Goal: Information Seeking & Learning: Check status

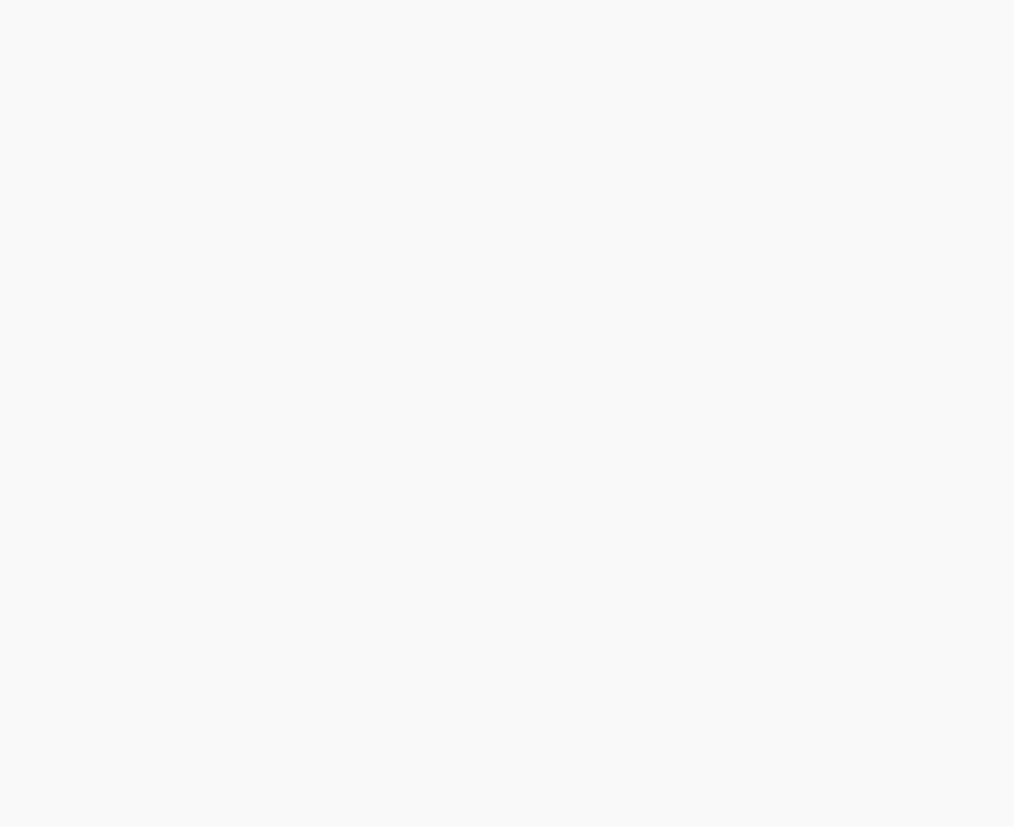
click at [278, 0] on html at bounding box center [507, 0] width 1014 height 0
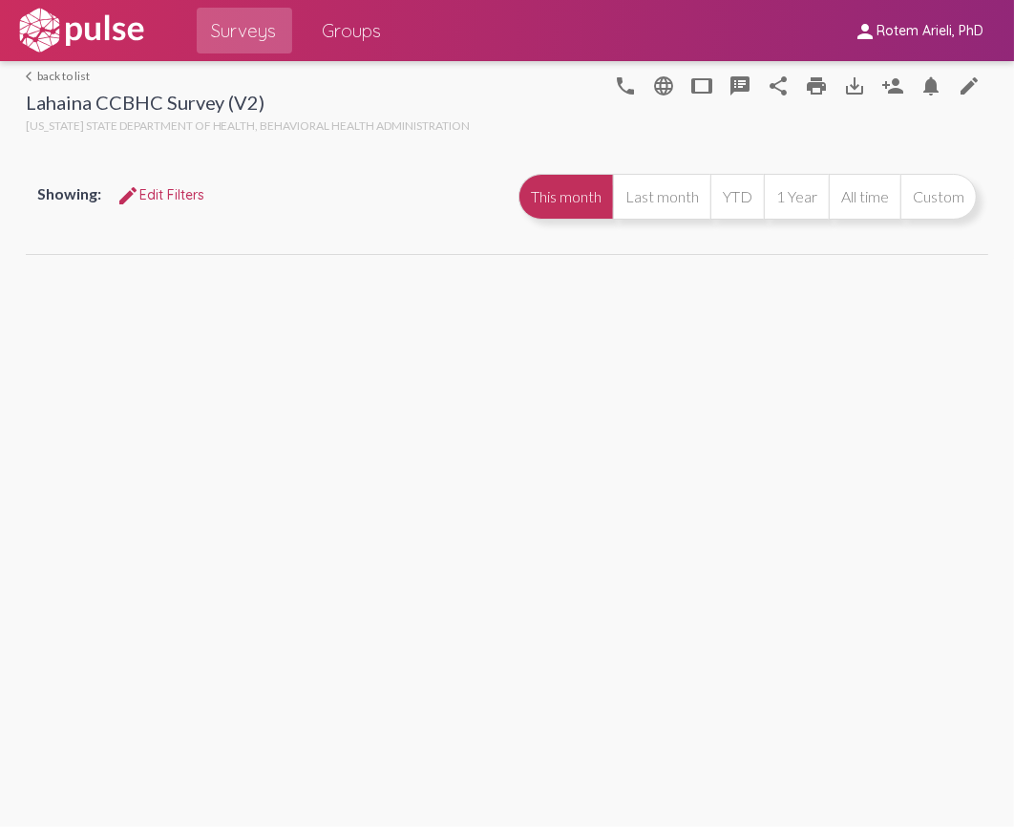
click at [109, 39] on img at bounding box center [81, 31] width 132 height 48
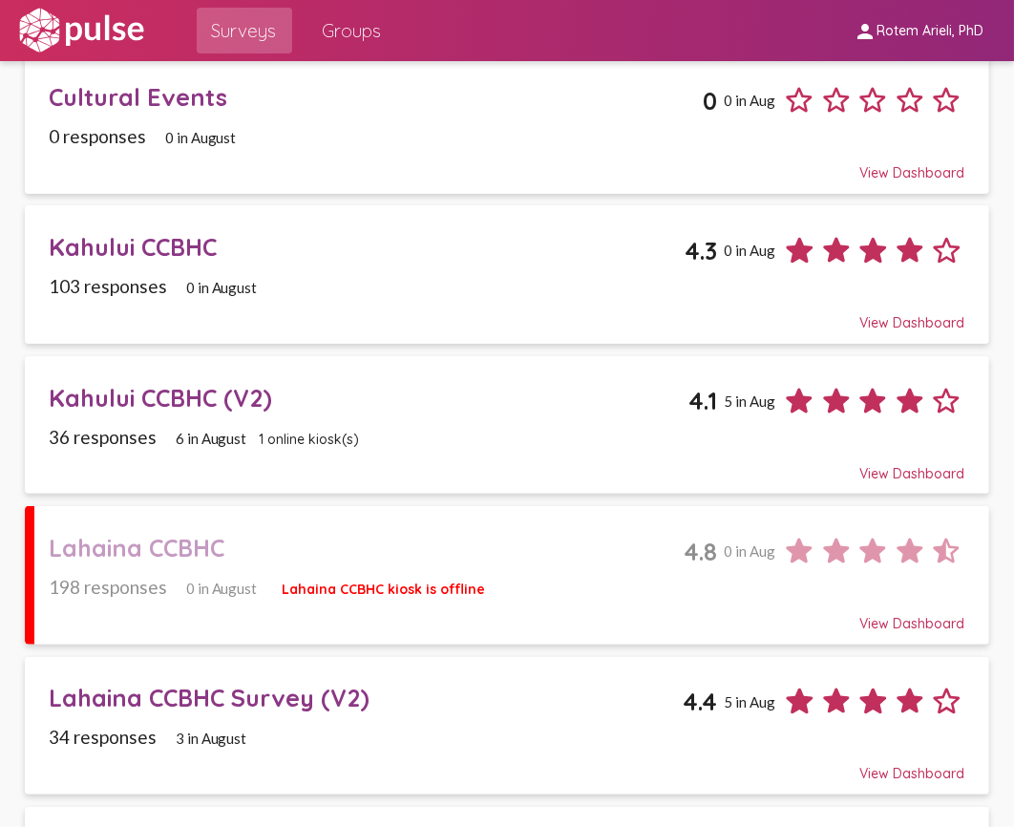
scroll to position [196, 0]
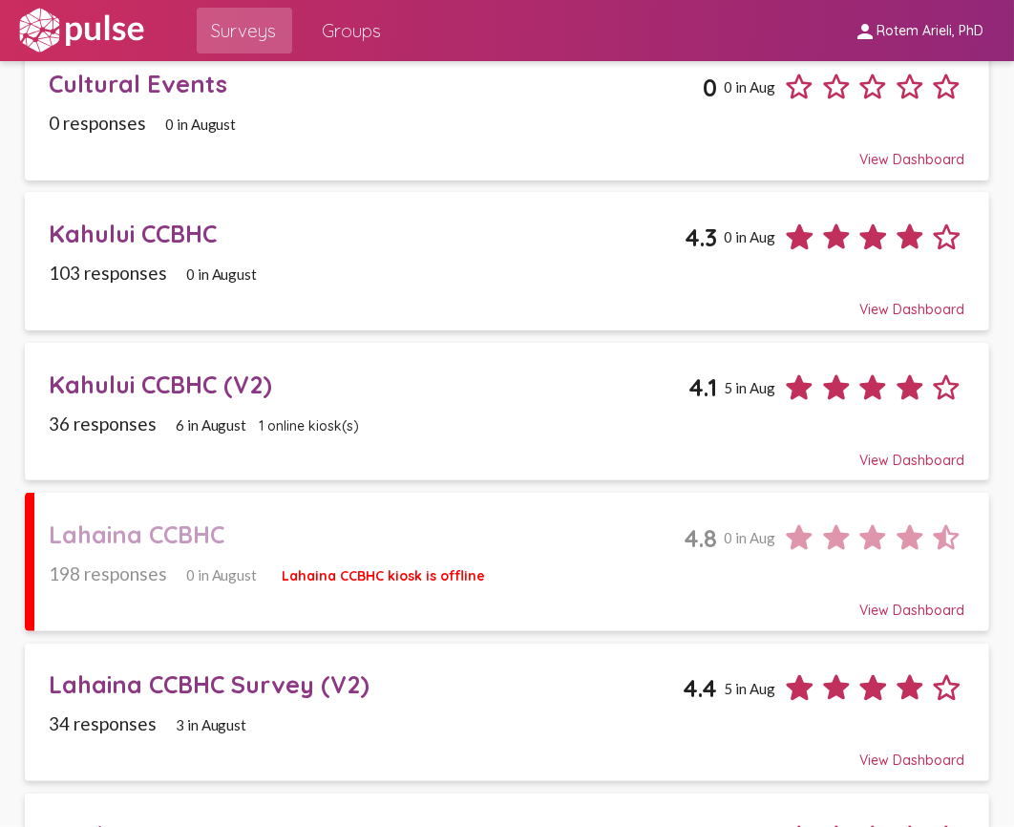
click at [176, 384] on div "Kahului CCBHC (V2)" at bounding box center [369, 384] width 640 height 30
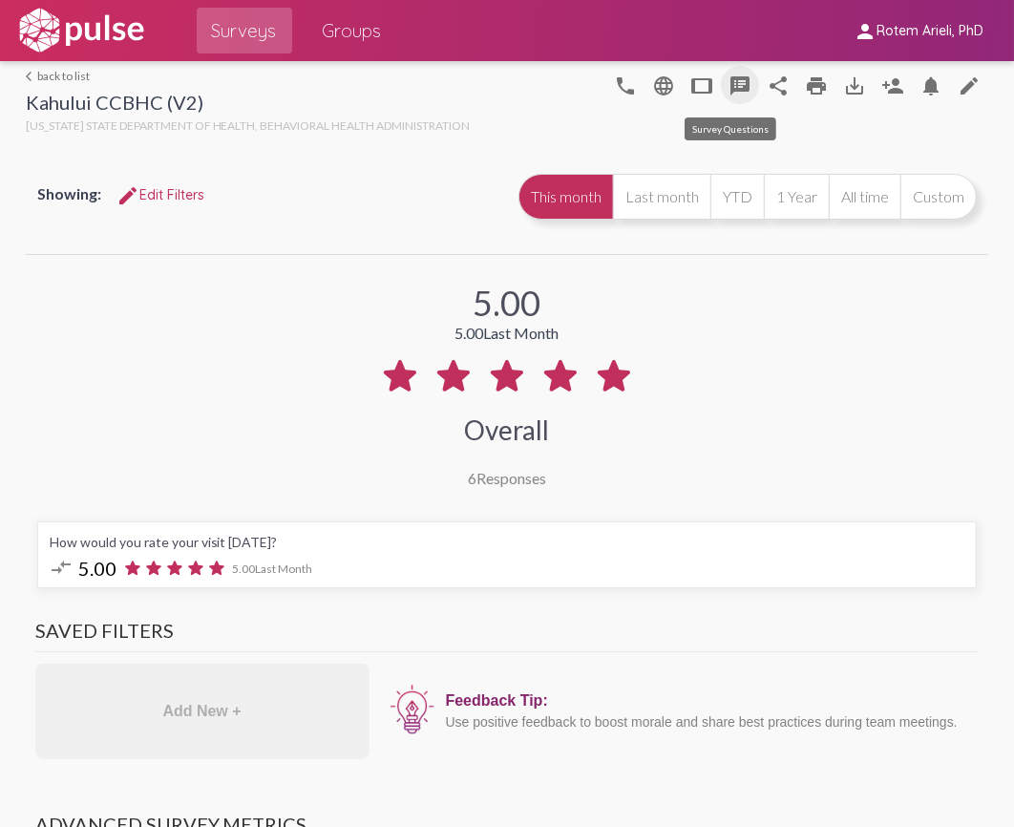
click at [728, 84] on mat-icon "speaker_notes" at bounding box center [739, 85] width 23 height 23
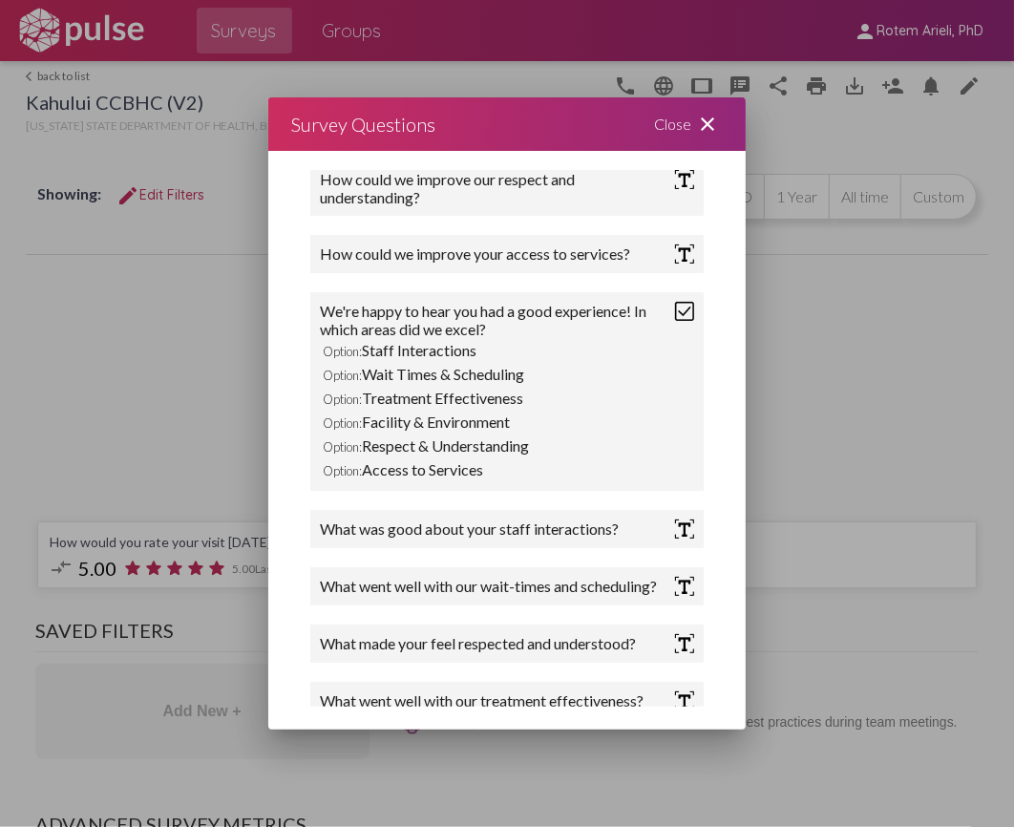
scroll to position [1216, 0]
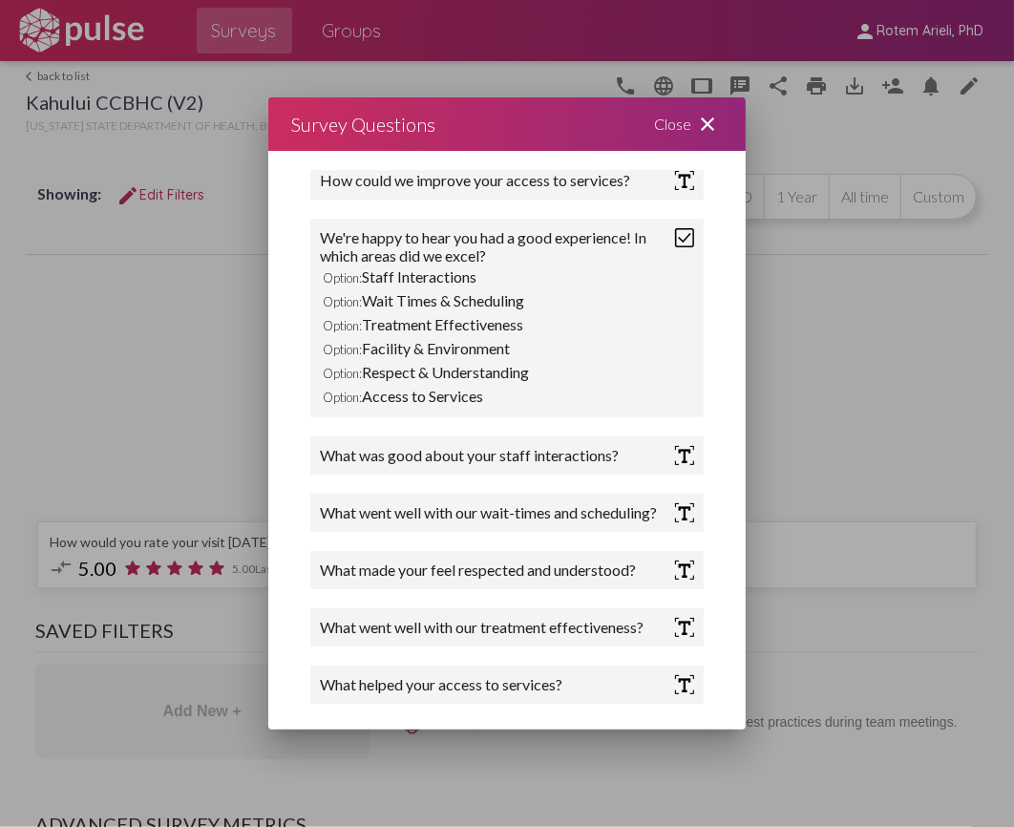
click at [817, 447] on div at bounding box center [507, 413] width 1014 height 827
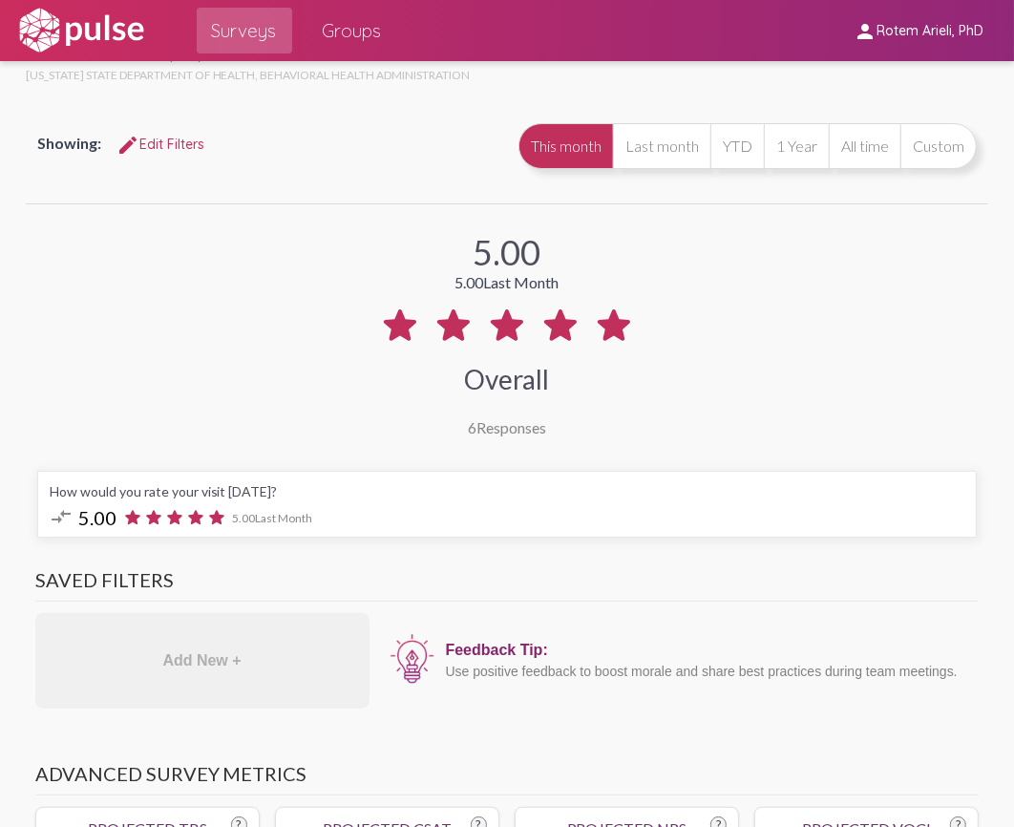
scroll to position [0, 0]
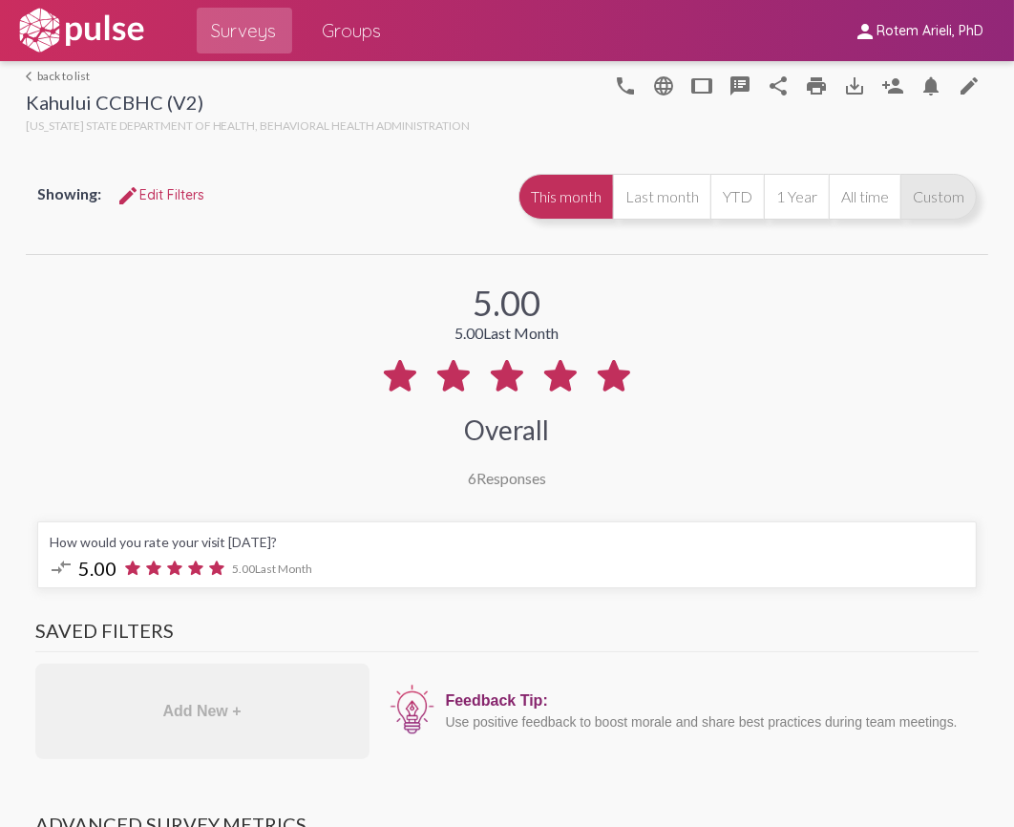
click at [957, 204] on button "Custom" at bounding box center [938, 197] width 76 height 46
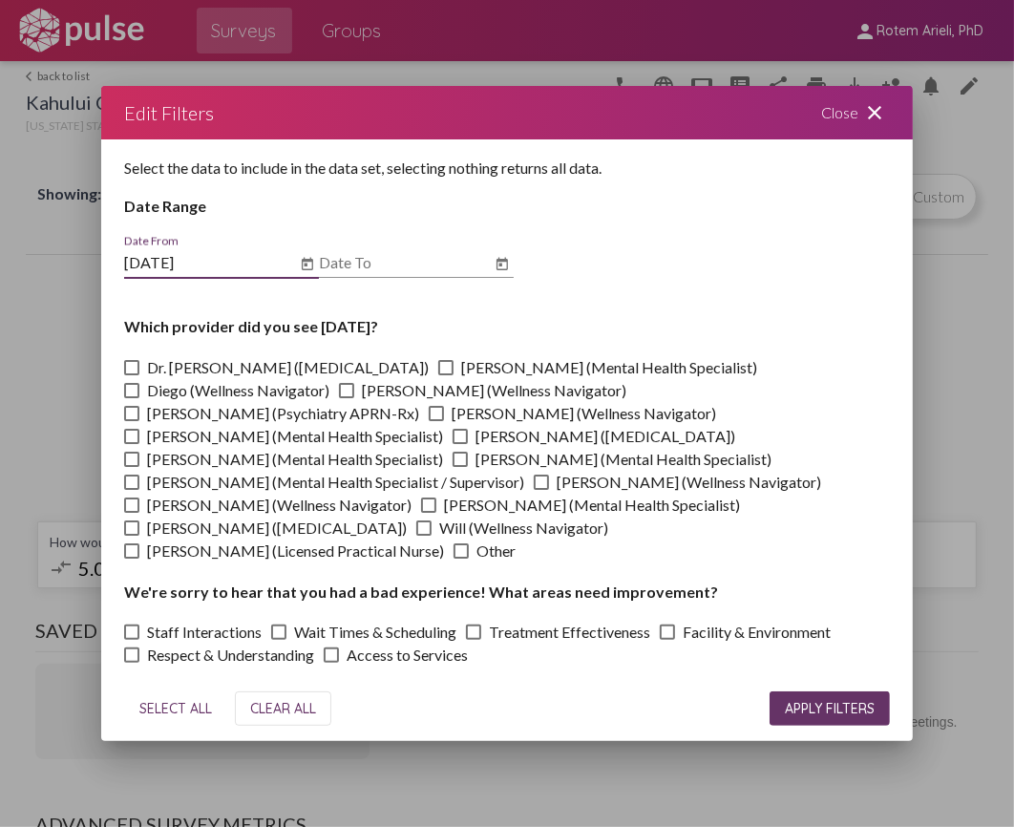
type input "7/1/2025"
click at [389, 258] on input "Date To" at bounding box center [405, 262] width 172 height 17
type input "8/20/2025"
drag, startPoint x: 725, startPoint y: 202, endPoint x: 847, endPoint y: 703, distance: 515.6
click at [847, 703] on span "APPLY FILTERS" at bounding box center [830, 708] width 90 height 17
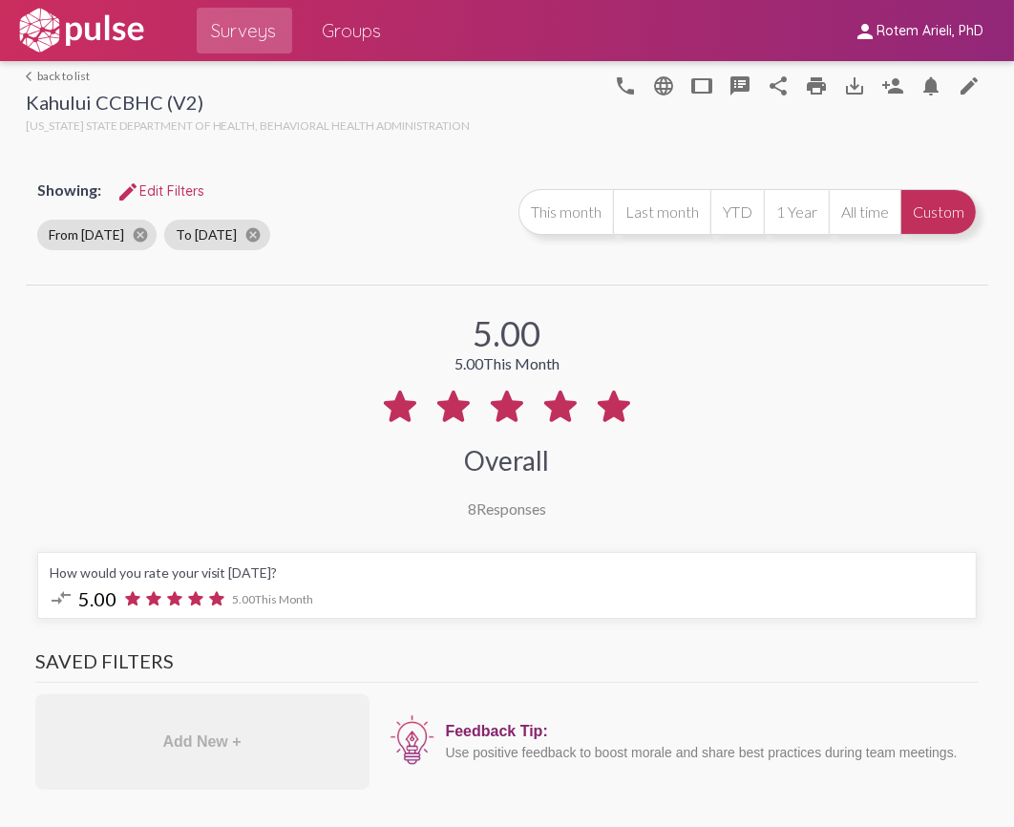
click at [73, 77] on link "arrow_back_ios back to list" at bounding box center [248, 76] width 445 height 14
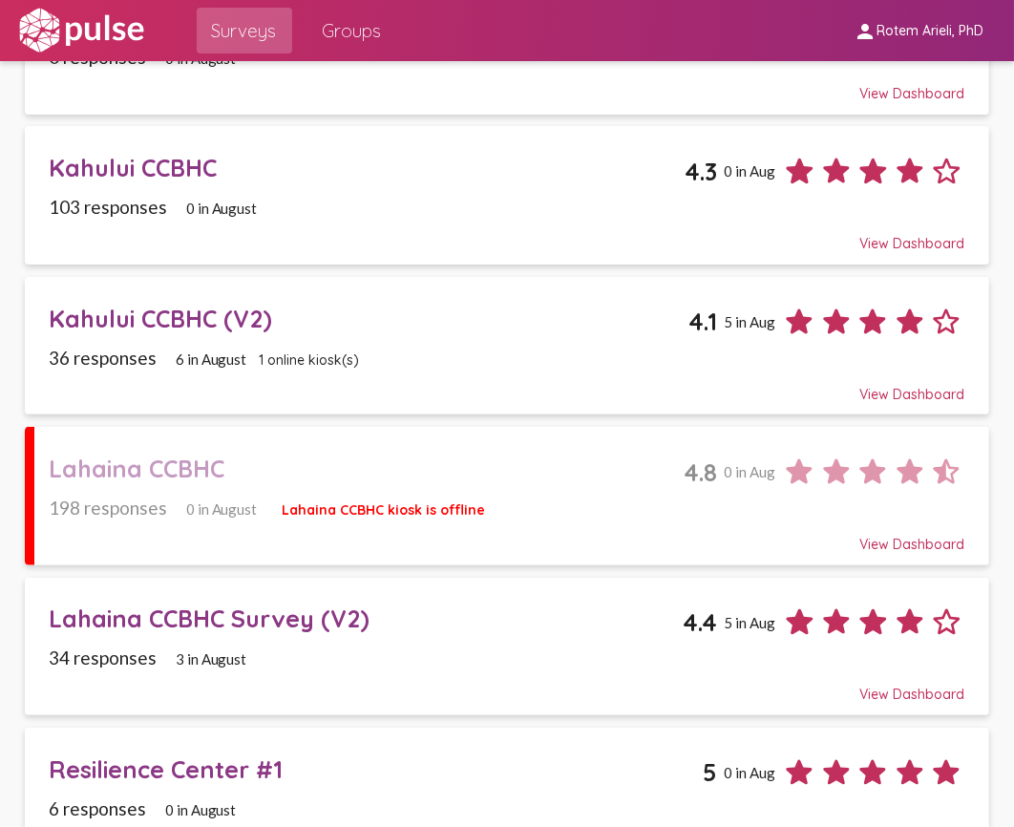
scroll to position [329, 0]
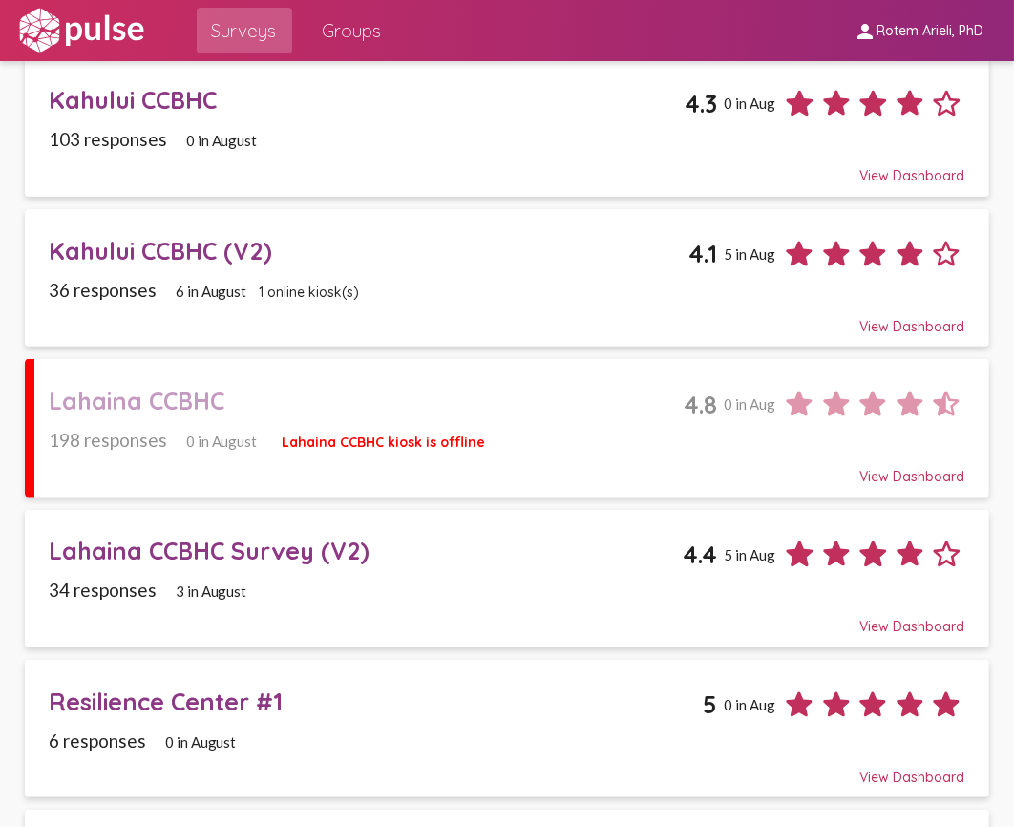
drag, startPoint x: 283, startPoint y: 544, endPoint x: 258, endPoint y: 540, distance: 26.1
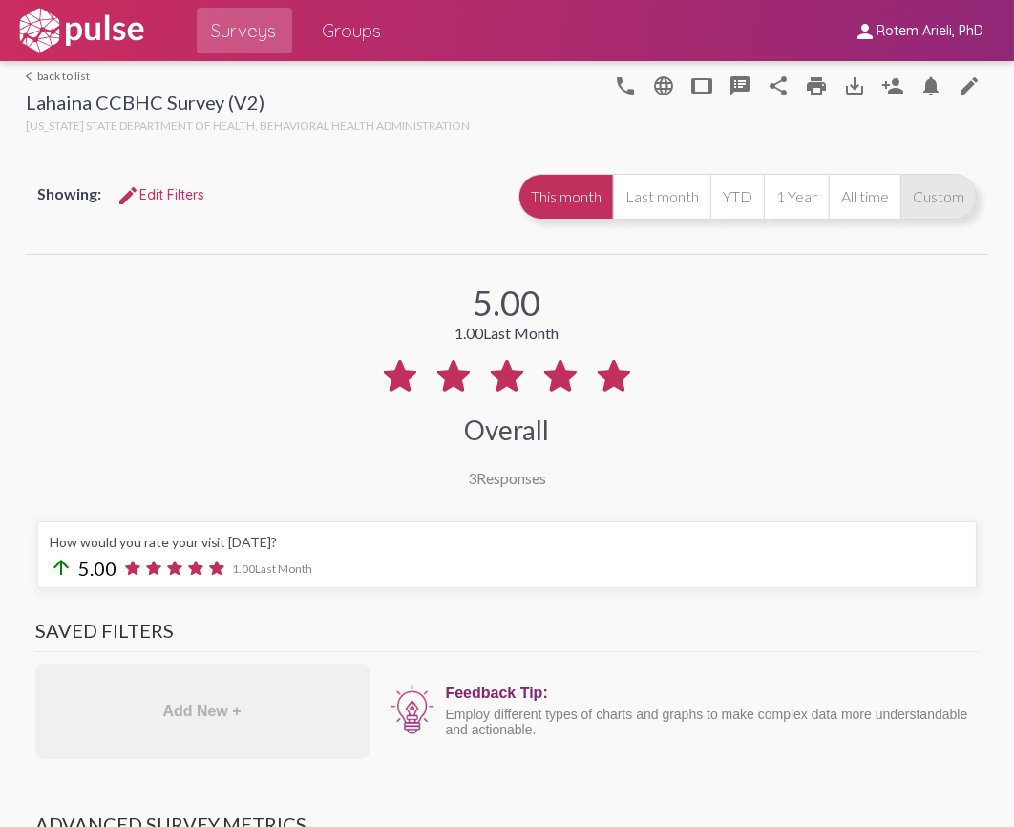
click at [900, 184] on button "Custom" at bounding box center [938, 197] width 76 height 46
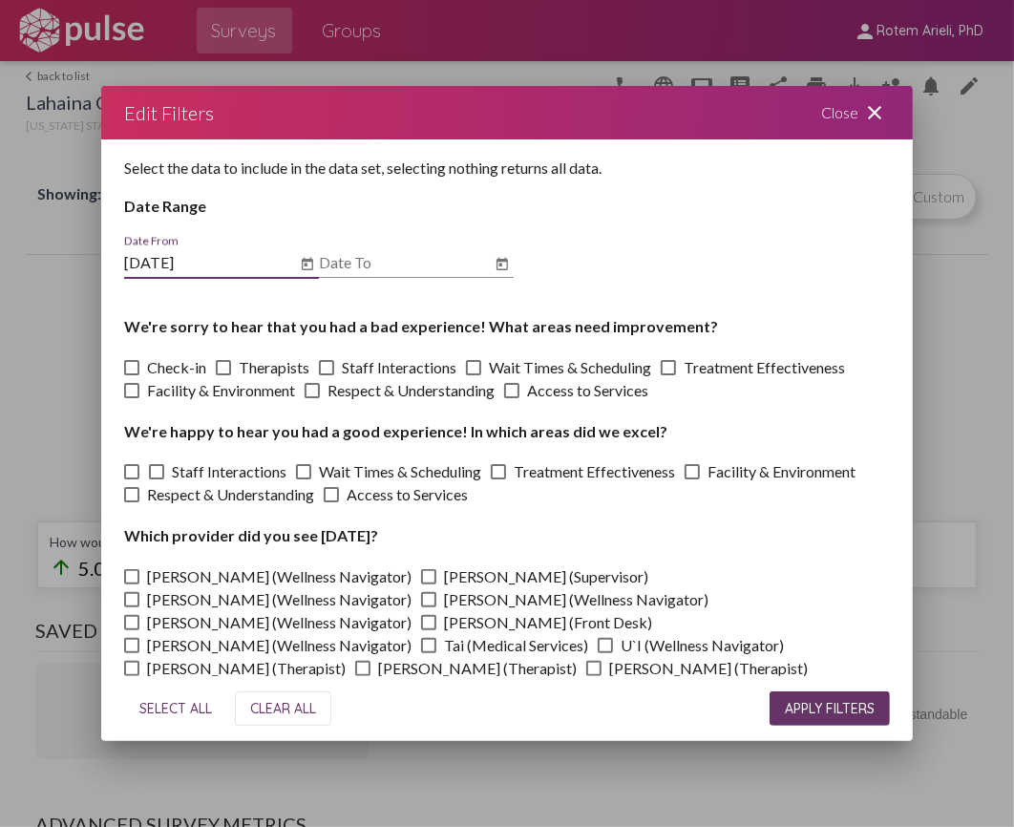
type input "7/1/2025"
type input "8/20/2025"
click at [828, 692] on button "APPLY FILTERS" at bounding box center [829, 708] width 120 height 34
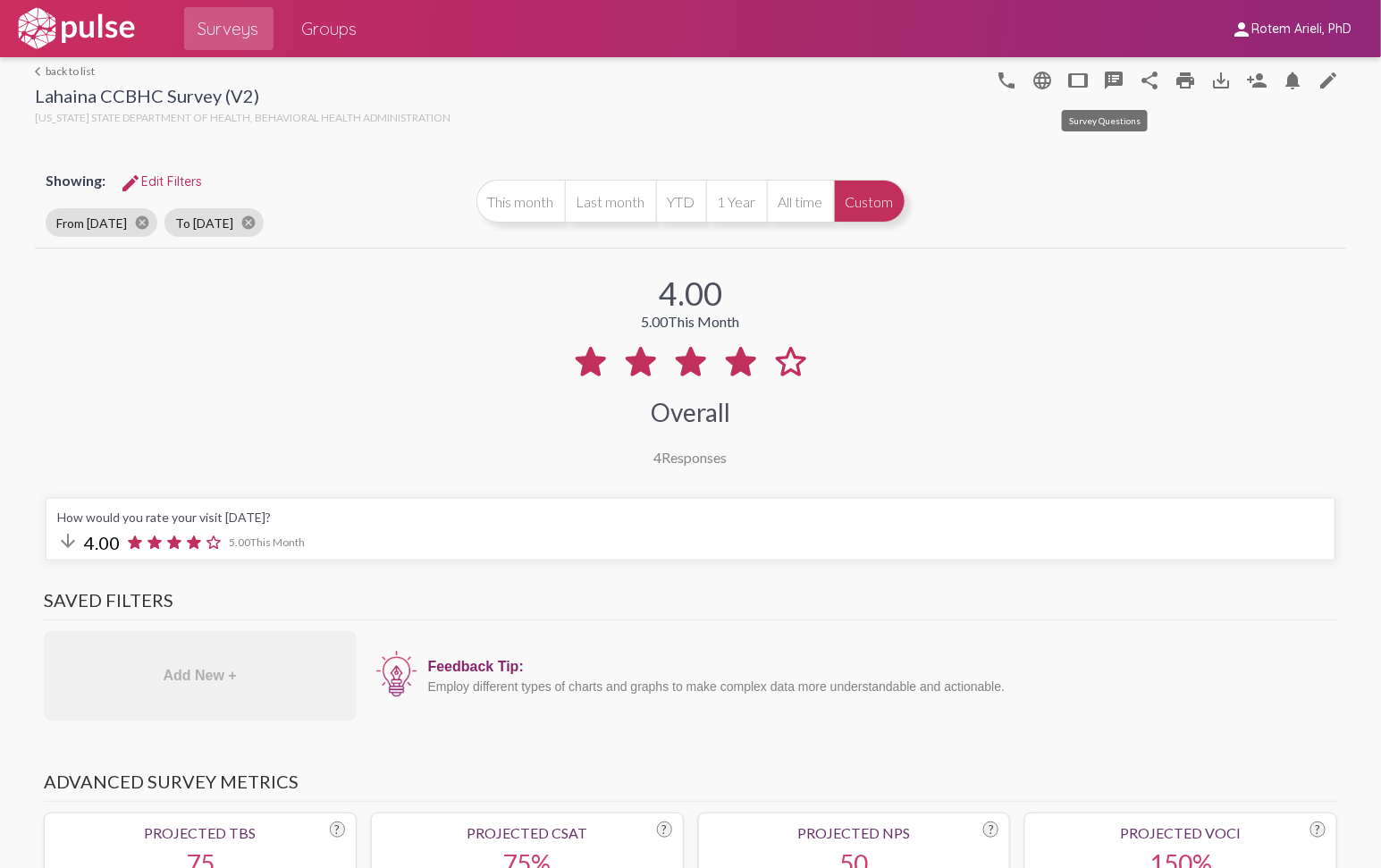
click at [948, 76] on mat-icon "speaker_notes" at bounding box center [1113, 80] width 22 height 22
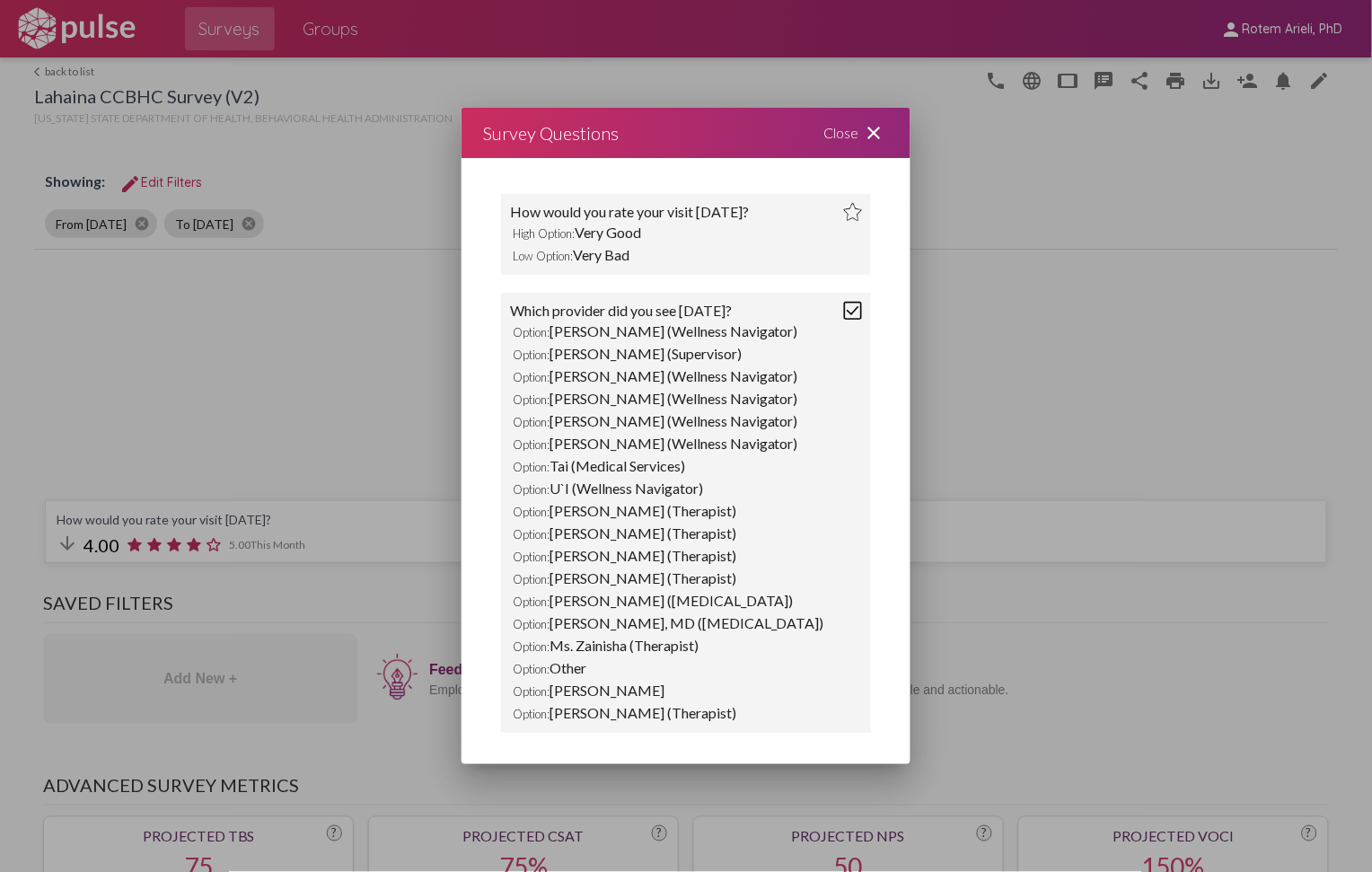
click at [878, 133] on mat-icon "close" at bounding box center [874, 133] width 22 height 22
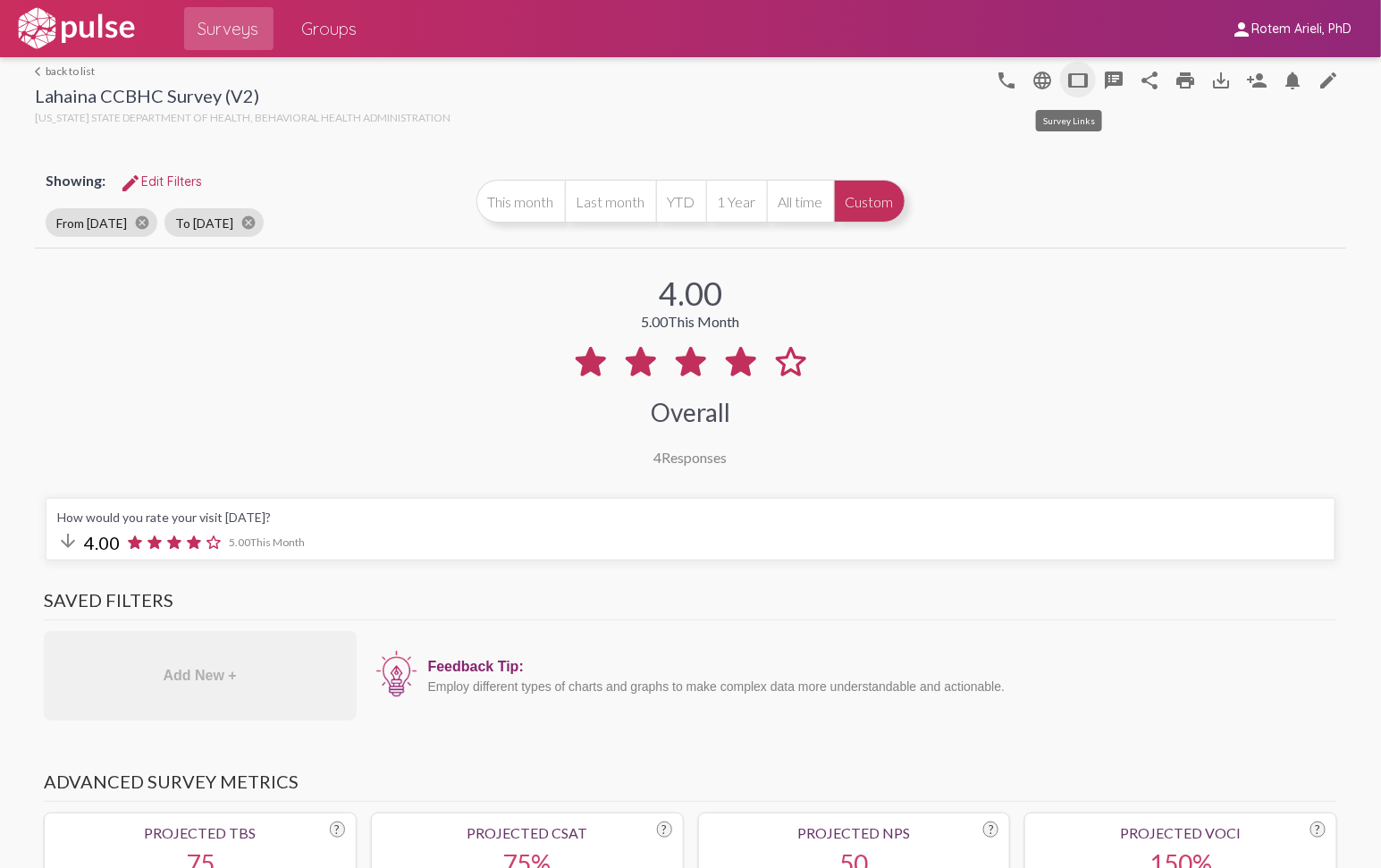
click at [948, 74] on button "tablet" at bounding box center [1078, 80] width 36 height 36
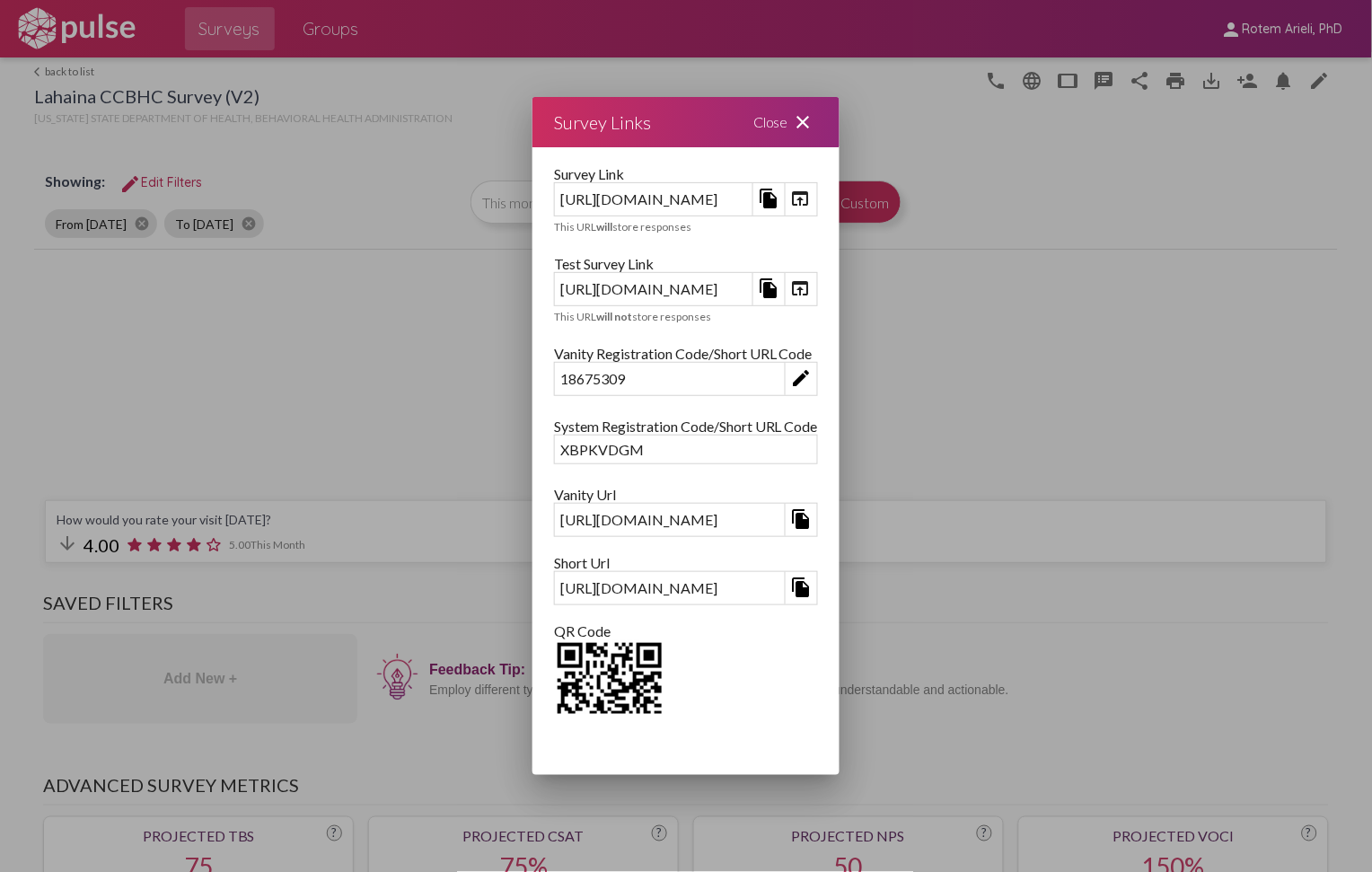
click at [812, 284] on mat-icon "open_in_browser" at bounding box center [801, 288] width 22 height 22
click at [815, 127] on mat-icon "close" at bounding box center [804, 121] width 22 height 22
